Goal: Find specific fact: Find specific fact

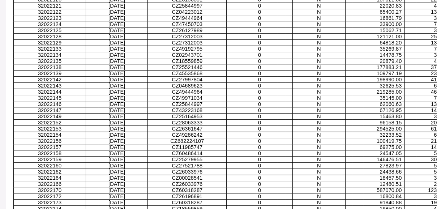
scroll to position [1560, 30]
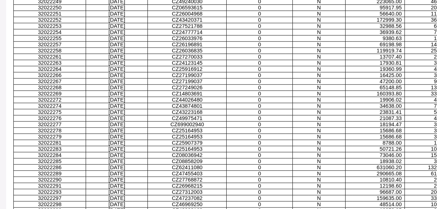
scroll to position [2139, 30]
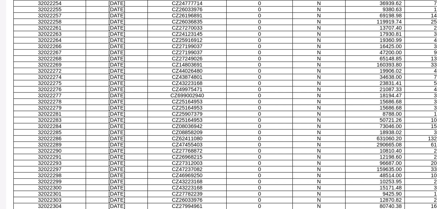
drag, startPoint x: 380, startPoint y: 72, endPoint x: 380, endPoint y: 58, distance: 14.8
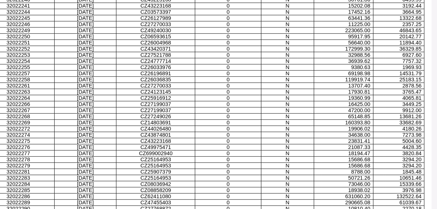
scroll to position [2052, 62]
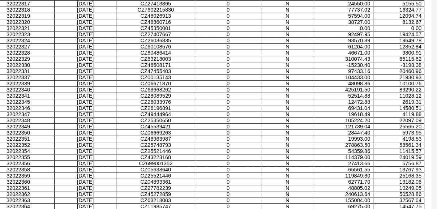
scroll to position [2400, 62]
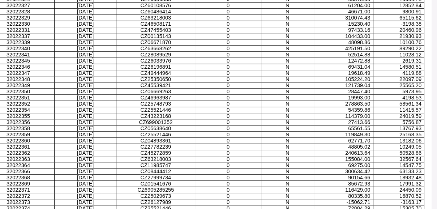
scroll to position [2458, 62]
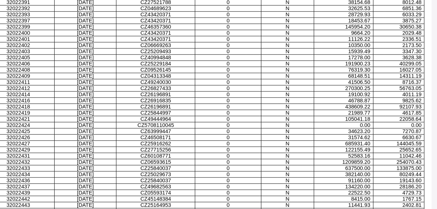
scroll to position [2747, 62]
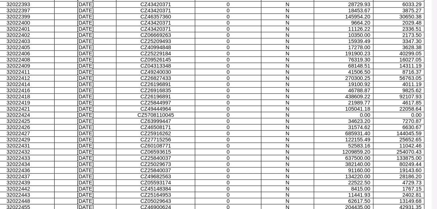
drag, startPoint x: 7, startPoint y: 21, endPoint x: 30, endPoint y: 24, distance: 23.0
copy p "32022331"
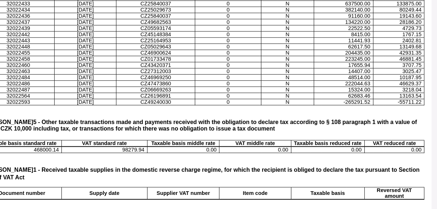
scroll to position [2892, 62]
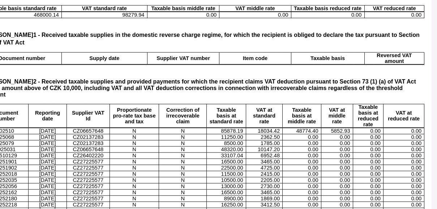
scroll to position [3210, 62]
